Goal: Task Accomplishment & Management: Use online tool/utility

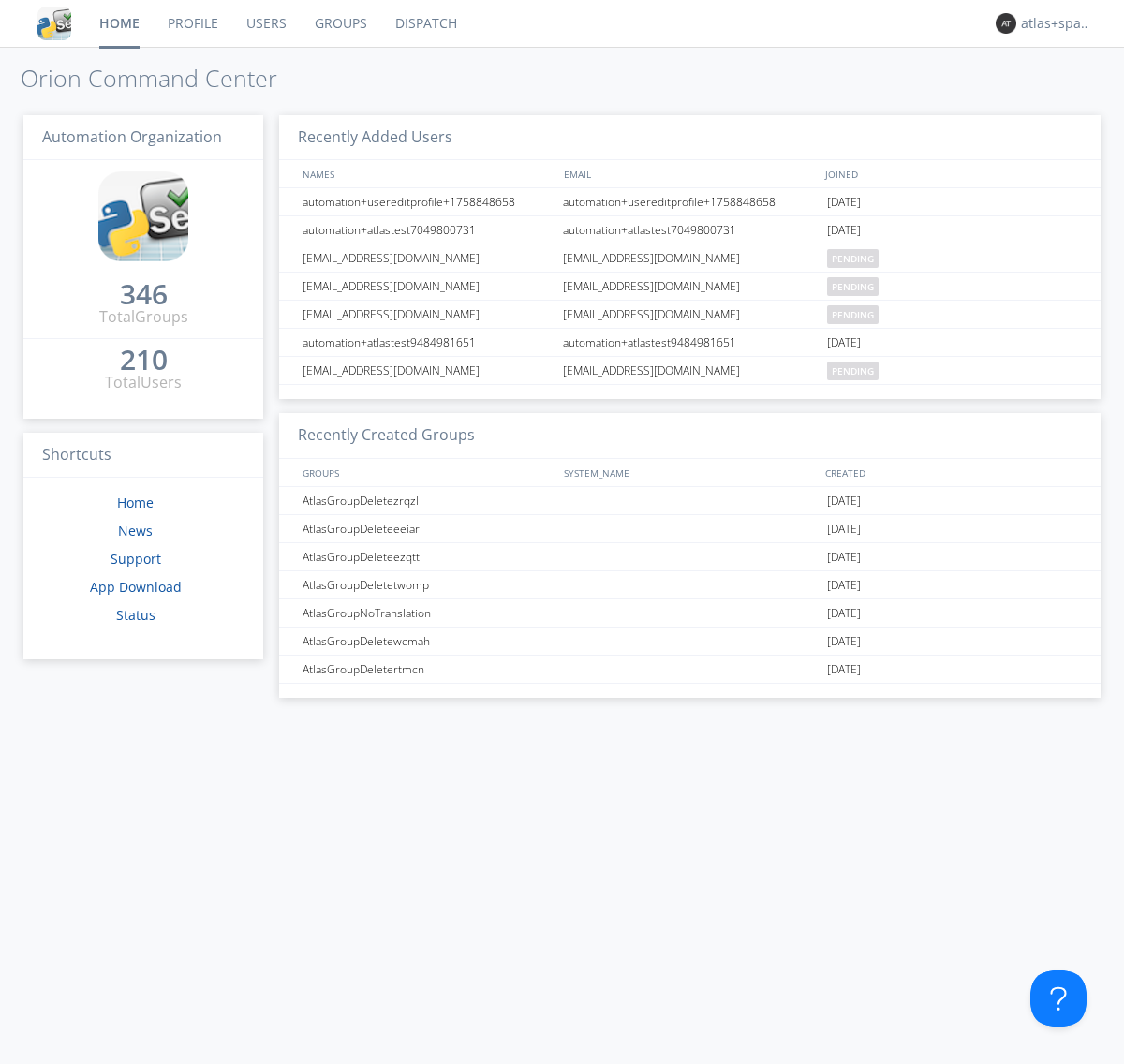
click at [424, 23] on link "Dispatch" at bounding box center [427, 23] width 90 height 47
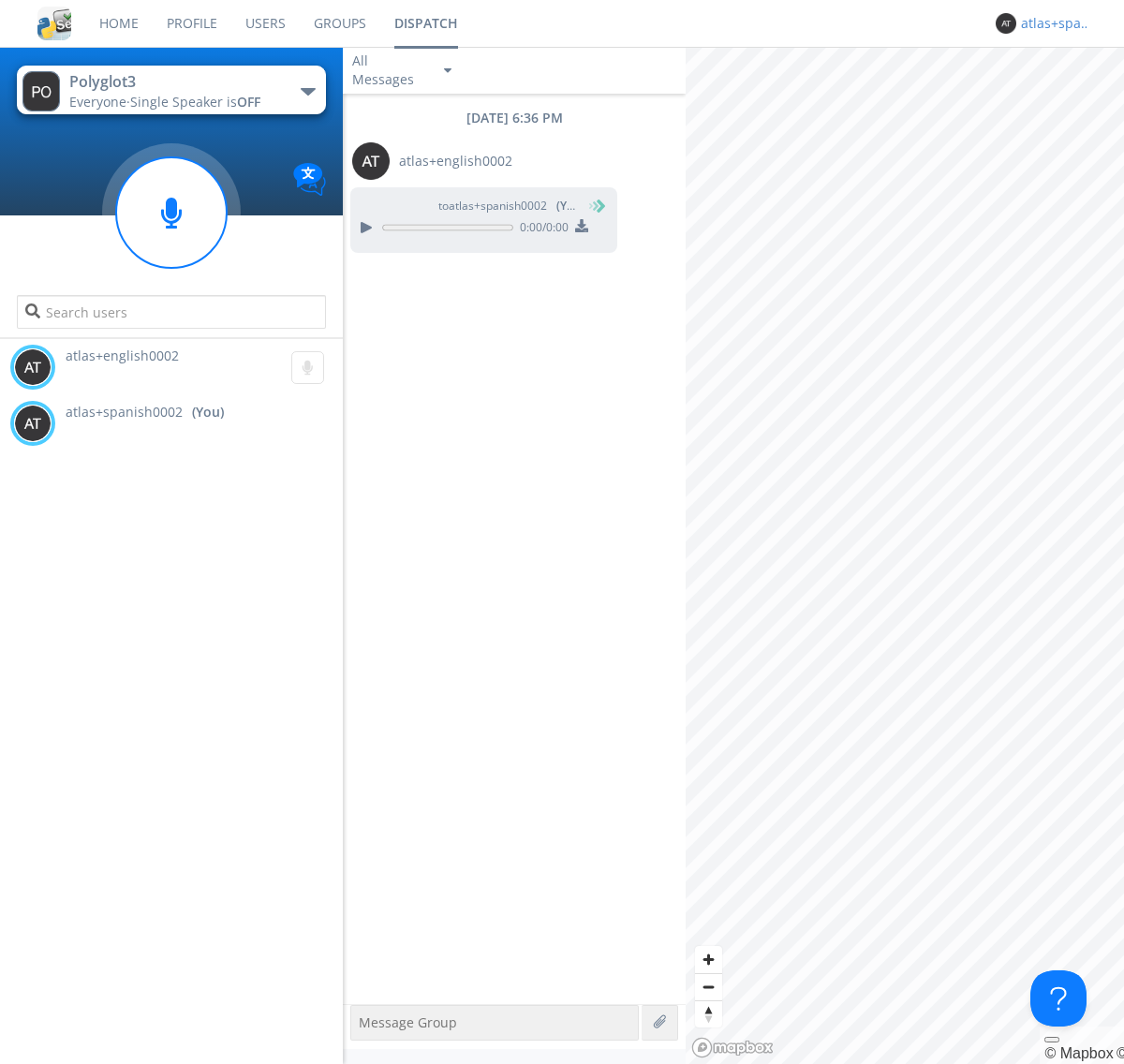
click at [1051, 23] on div "atlas+spanish0002" at bounding box center [1055, 23] width 70 height 19
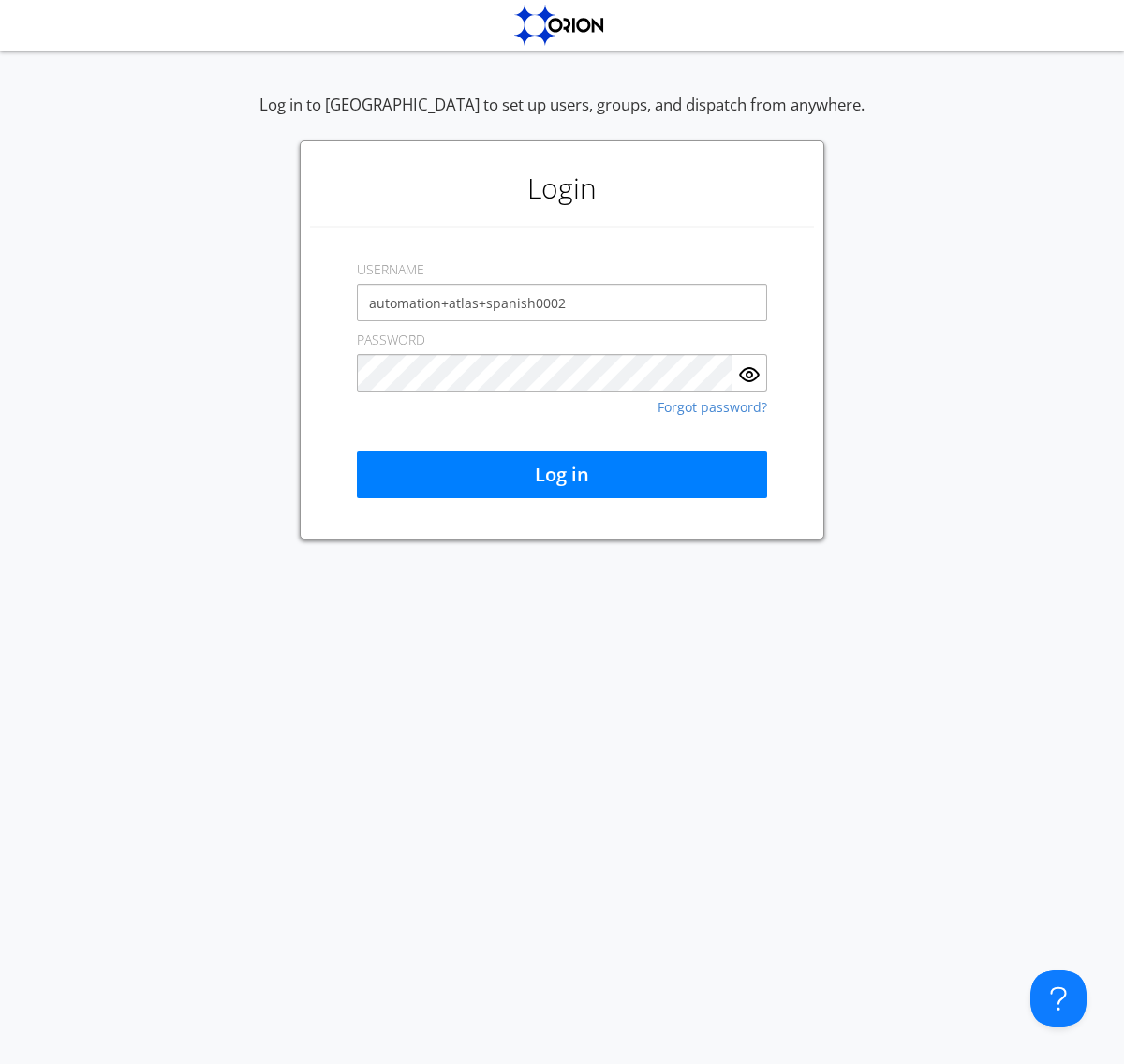
type input "automation+atlas+spanish0002"
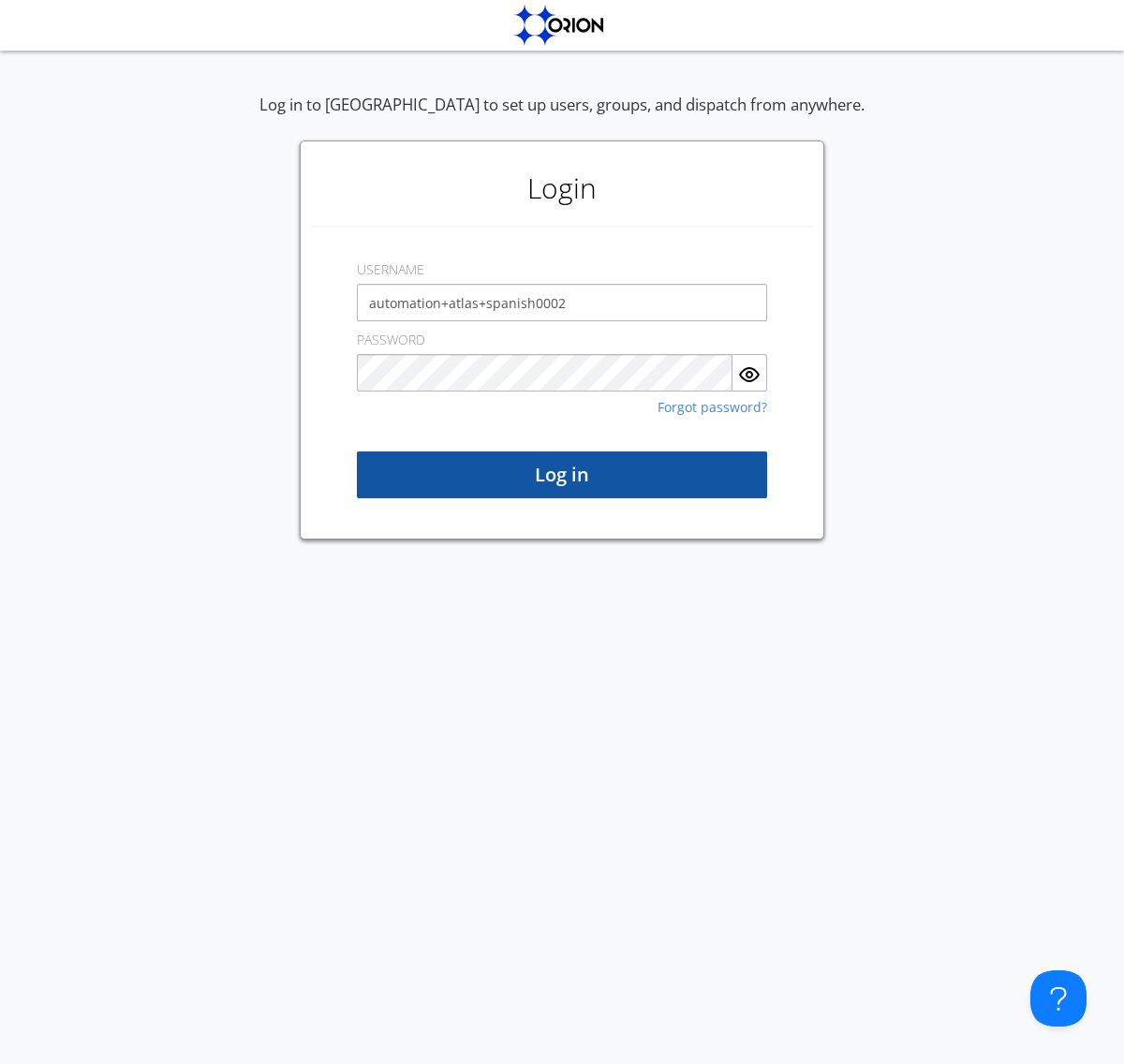
click at [562, 475] on button "Log in" at bounding box center [562, 475] width 411 height 47
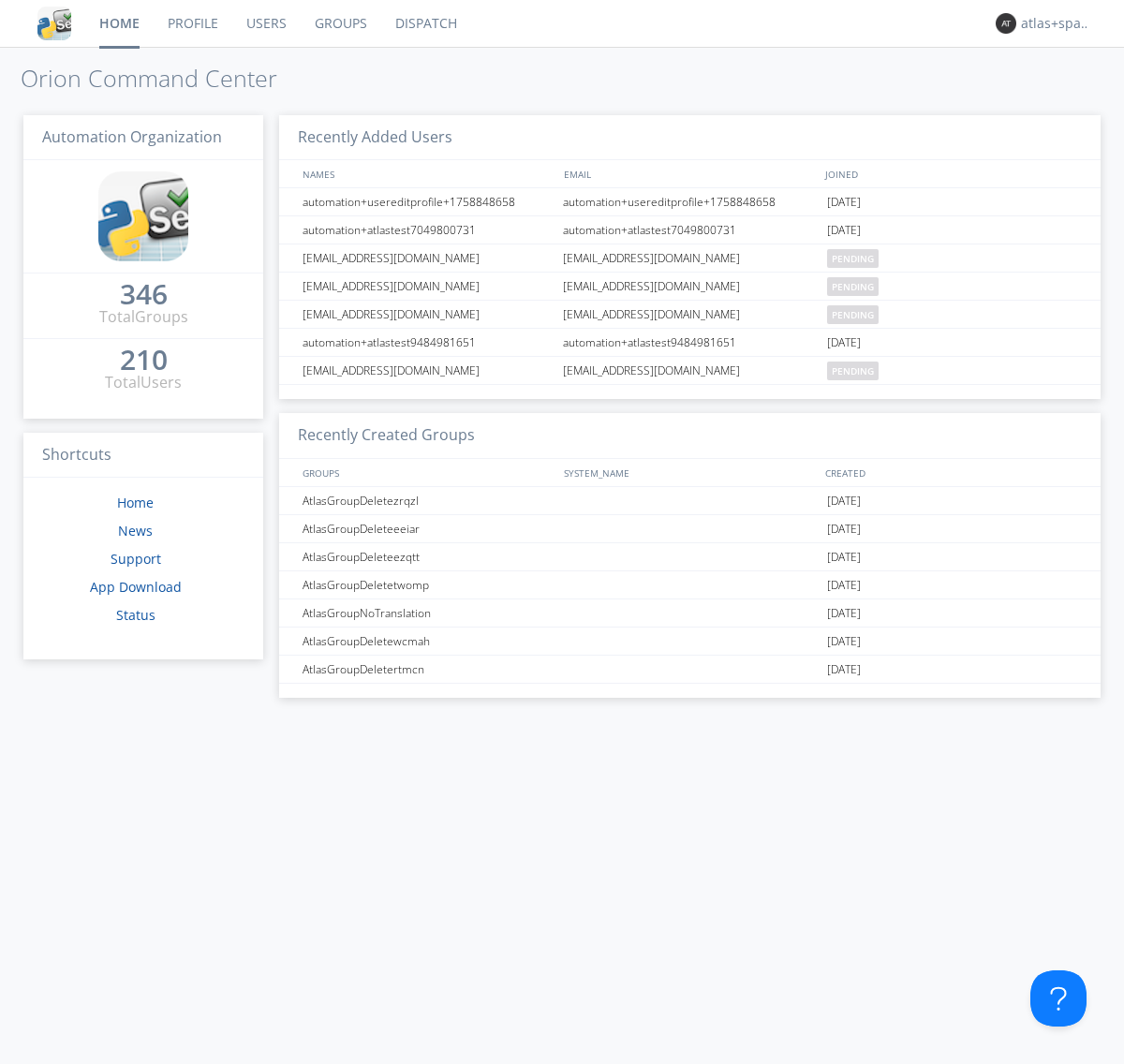
click at [424, 23] on link "Dispatch" at bounding box center [427, 23] width 90 height 47
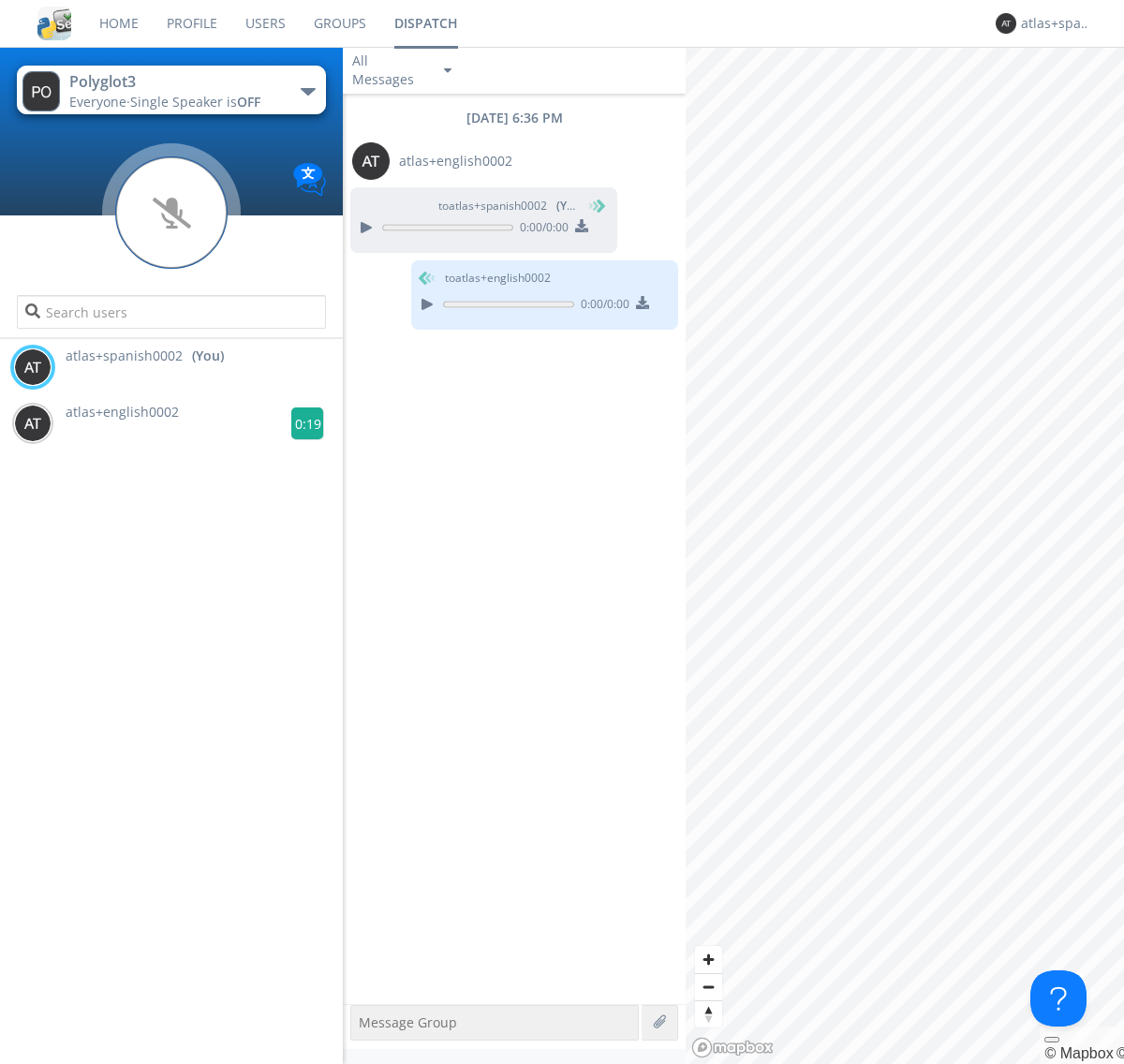
click at [300, 423] on g at bounding box center [307, 424] width 33 height 33
